Goal: Find specific page/section: Find specific page/section

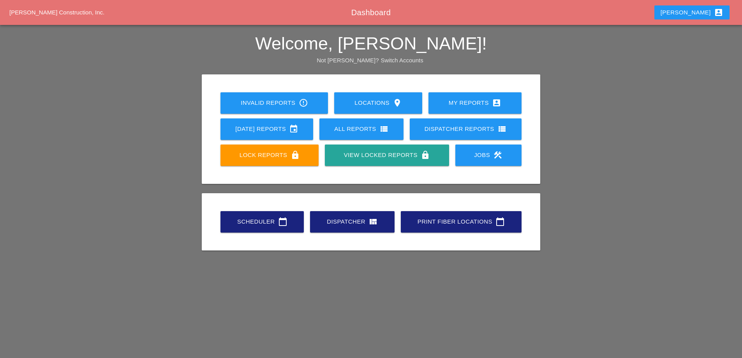
click at [707, 10] on div "[PERSON_NAME] account_box" at bounding box center [692, 12] width 63 height 9
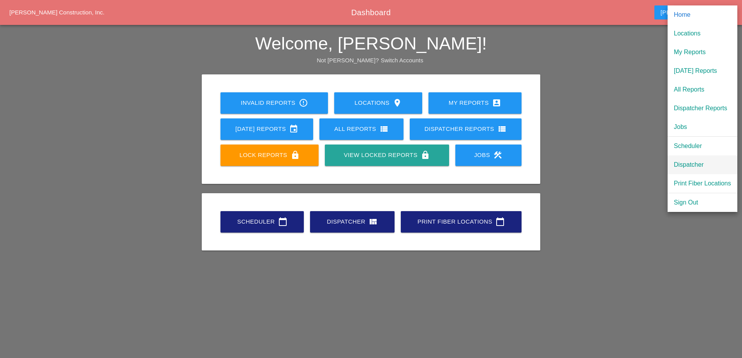
click at [701, 164] on div "Dispatcher" at bounding box center [702, 164] width 57 height 9
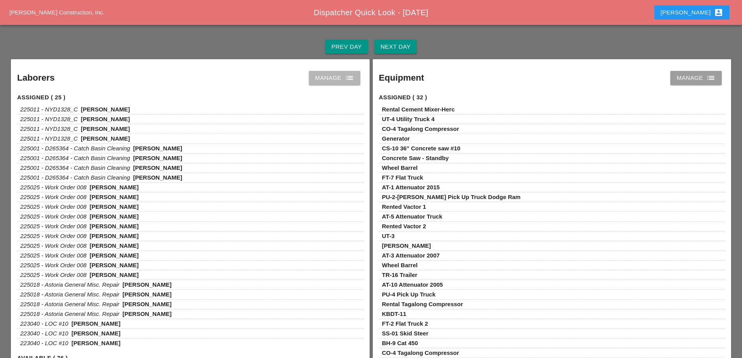
click at [331, 76] on div "Manage list" at bounding box center [334, 77] width 39 height 9
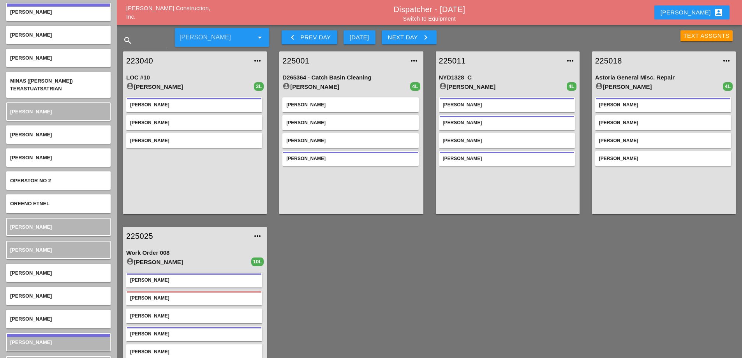
scroll to position [1598, 0]
